Goal: Find specific page/section: Find specific page/section

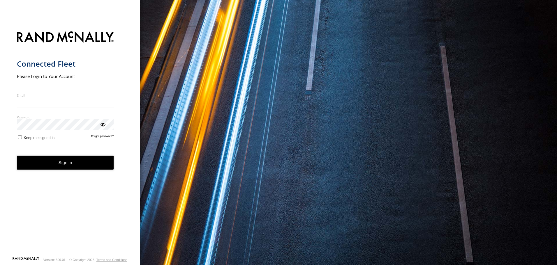
type input "**********"
click at [70, 164] on button "Sign in" at bounding box center [65, 163] width 97 height 14
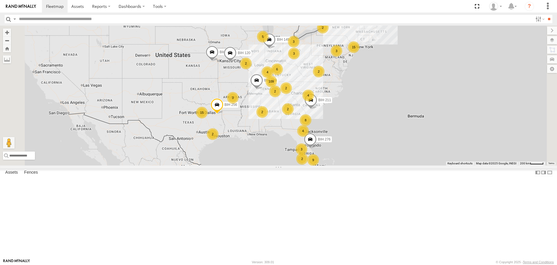
click at [0, 0] on span "Asset" at bounding box center [0, 0] width 0 height 0
click at [0, 0] on span at bounding box center [0, 0] width 0 height 0
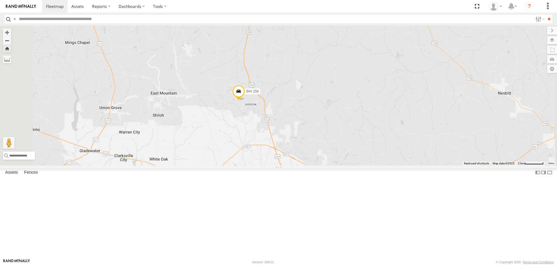
scroll to position [2854, 0]
click at [0, 0] on span at bounding box center [0, 0] width 0 height 0
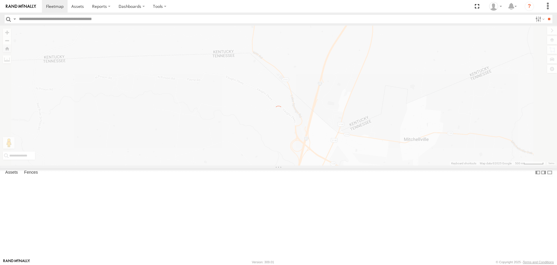
scroll to position [0, 0]
